Goal: Task Accomplishment & Management: Complete application form

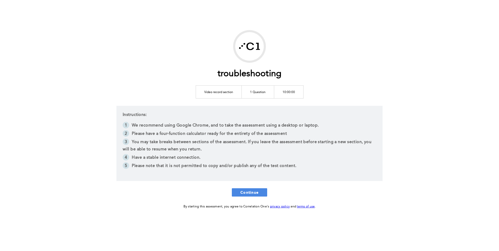
click at [250, 186] on div "troubleshooting Video record section 1 Question 10:00:00 Instructions: We recom…" at bounding box center [249, 120] width 266 height 180
click at [250, 192] on span "Continue" at bounding box center [249, 192] width 18 height 5
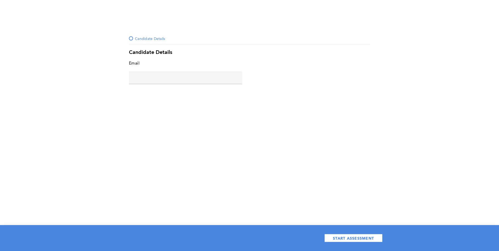
click at [176, 81] on input "text" at bounding box center [185, 77] width 113 height 12
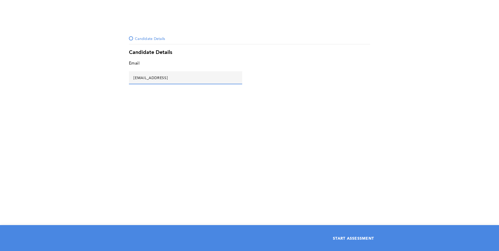
type input "[EMAIL_ADDRESS]"
click at [358, 239] on span "START ASSESSMENT" at bounding box center [353, 238] width 41 height 5
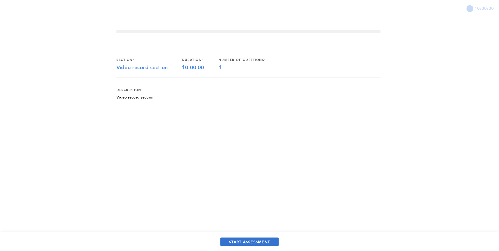
click at [237, 240] on span "START ASSESSMENT" at bounding box center [249, 242] width 41 height 5
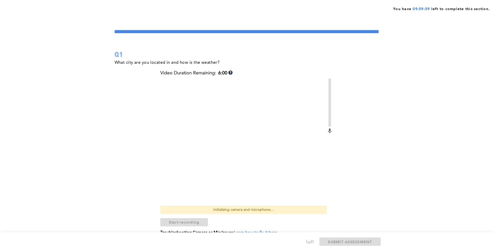
scroll to position [26, 0]
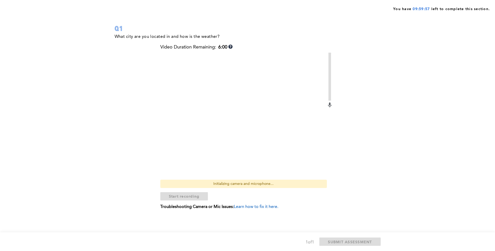
click at [253, 205] on span "Learn how to fix it here." at bounding box center [256, 207] width 44 height 4
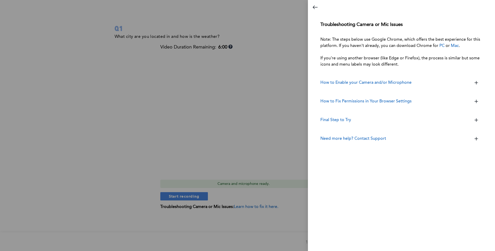
click at [246, 25] on div at bounding box center [247, 125] width 495 height 251
